Goal: Find specific page/section: Find specific page/section

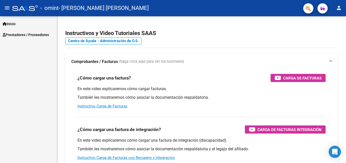
click at [18, 35] on span "Prestadores / Proveedores" at bounding box center [26, 35] width 46 height 6
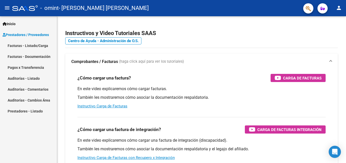
click at [33, 76] on link "Auditorías - Listado" at bounding box center [28, 78] width 57 height 11
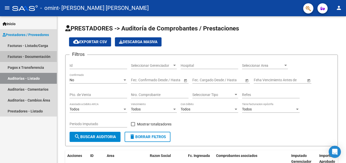
click at [37, 54] on link "Facturas - Documentación" at bounding box center [28, 56] width 57 height 11
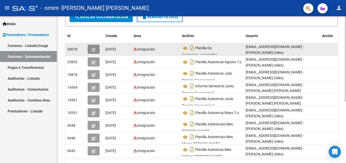
click at [93, 48] on icon "button" at bounding box center [94, 50] width 4 height 4
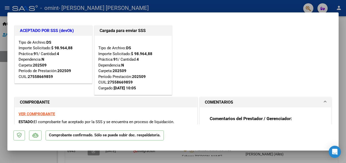
click at [256, 5] on div at bounding box center [173, 81] width 346 height 163
type input "$ 0,00"
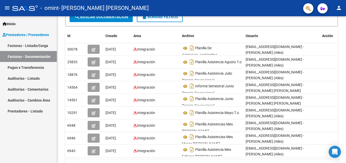
click at [35, 45] on link "Facturas - Listado/Carga" at bounding box center [28, 45] width 57 height 11
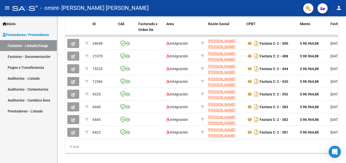
click at [338, 8] on mat-icon "person" at bounding box center [338, 8] width 6 height 6
click at [328, 31] on button "exit_to_app Salir" at bounding box center [327, 33] width 31 height 12
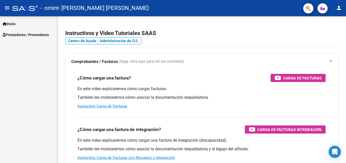
click at [31, 34] on span "Prestadores / Proveedores" at bounding box center [26, 35] width 46 height 6
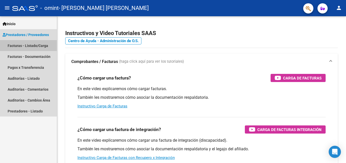
click at [31, 45] on link "Facturas - Listado/Carga" at bounding box center [28, 45] width 57 height 11
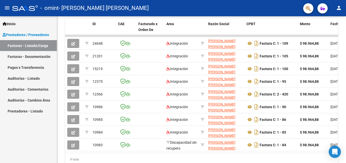
click at [31, 57] on link "Facturas - Documentación" at bounding box center [28, 56] width 57 height 11
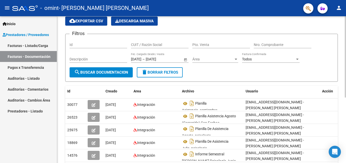
scroll to position [17, 0]
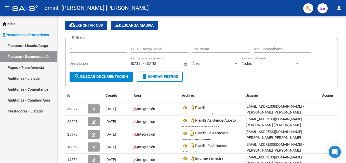
click at [35, 78] on link "Auditorías - Listado" at bounding box center [28, 78] width 57 height 11
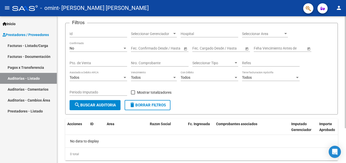
scroll to position [46, 0]
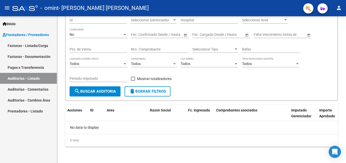
click at [39, 89] on link "Auditorías - Comentarios" at bounding box center [28, 89] width 57 height 11
